Goal: Navigation & Orientation: Find specific page/section

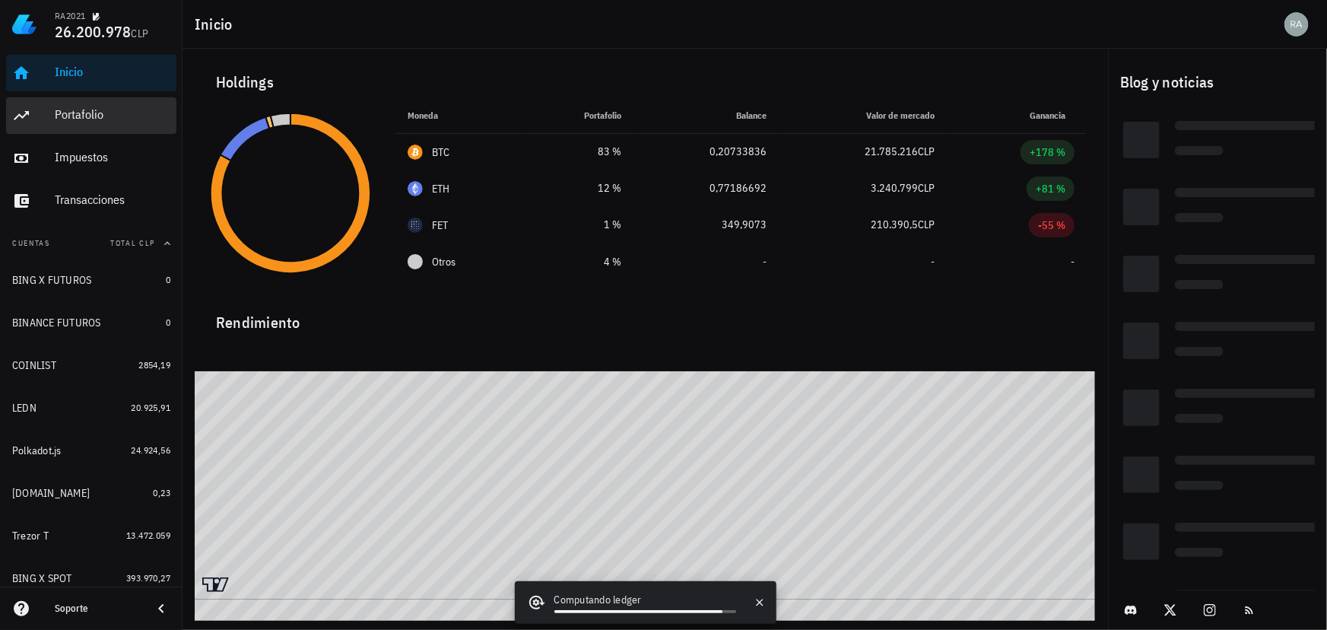
click at [74, 119] on div "Portafolio" at bounding box center [113, 114] width 116 height 14
